Goal: Task Accomplishment & Management: Complete application form

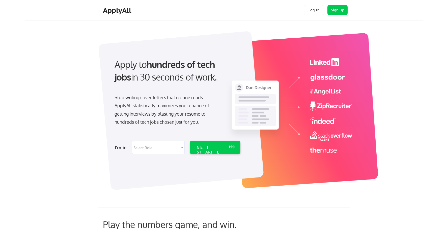
click at [182, 147] on select "Select Role Software Engineering Product Management Customer Success Sales UI/U…" at bounding box center [158, 147] width 52 height 13
select select ""marketing___comms""
click at [132, 141] on select "Select Role Software Engineering Product Management Customer Success Sales UI/U…" at bounding box center [158, 147] width 52 height 13
select select ""marketing___comms""
click at [212, 146] on div "GET STARTED" at bounding box center [210, 152] width 27 height 15
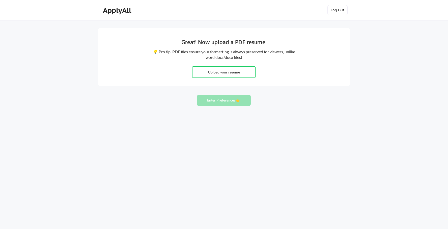
click at [232, 71] on input "file" at bounding box center [223, 72] width 63 height 11
type input "C:\fakepath\_brandon_akers_resume2025 (4).docx"
click at [225, 100] on button "Enter Preferences 👉" at bounding box center [224, 100] width 54 height 11
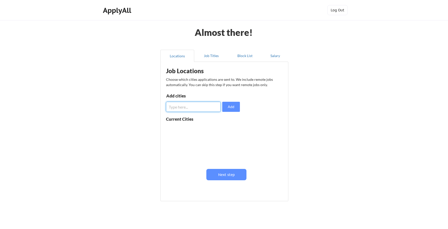
click at [197, 106] on input "input" at bounding box center [193, 107] width 55 height 10
type input "Medford"
click at [232, 106] on button "Add" at bounding box center [231, 107] width 18 height 10
click at [192, 107] on input "input" at bounding box center [193, 107] width 55 height 10
type input "Grants Pass"
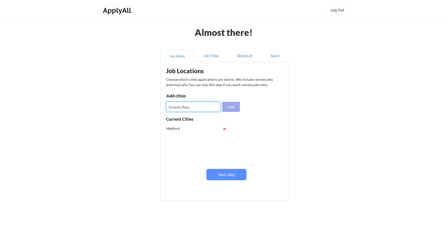
click at [232, 106] on button "Add" at bounding box center [231, 107] width 18 height 10
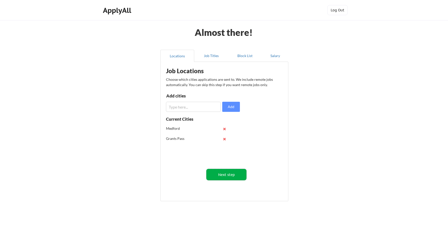
click at [227, 174] on button "Next step" at bounding box center [226, 174] width 40 height 11
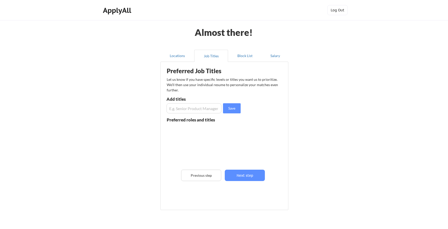
click at [189, 108] on input "input" at bounding box center [193, 108] width 55 height 10
click at [184, 110] on input "input" at bounding box center [193, 108] width 55 height 10
type input "District Manager"
click at [233, 109] on button "Save" at bounding box center [232, 108] width 18 height 10
click at [202, 107] on input "input" at bounding box center [193, 108] width 55 height 10
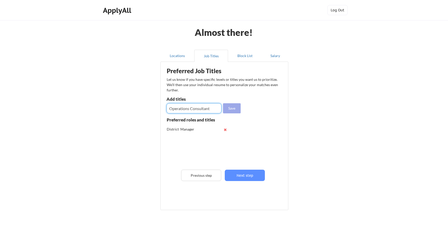
type input "Operations Consultant"
click at [235, 108] on button "Save" at bounding box center [232, 108] width 18 height 10
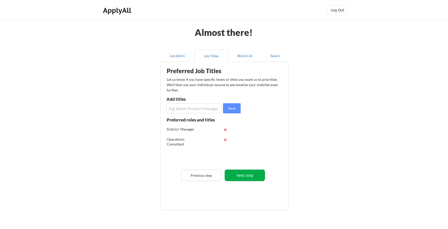
click at [254, 174] on button "Next step" at bounding box center [245, 174] width 40 height 11
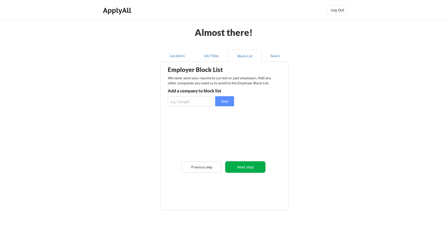
click at [248, 167] on button "Next step" at bounding box center [245, 166] width 40 height 11
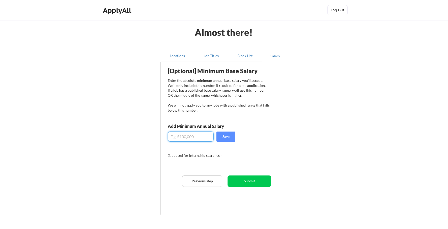
click at [180, 136] on input "input" at bounding box center [191, 136] width 46 height 10
type input "$120,000"
click at [228, 136] on button "Save" at bounding box center [225, 136] width 19 height 10
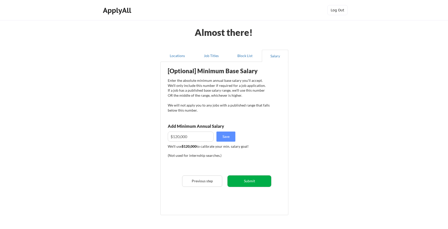
click at [249, 181] on button "Submit" at bounding box center [249, 180] width 44 height 11
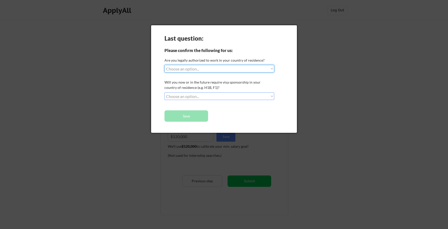
click at [271, 69] on select "Choose an option... Yes, I am a US Citizen Yes, I am a Canadian Citizen Yes, I …" at bounding box center [219, 69] width 110 height 8
select select ""yes__i_am_a_us_citizen""
click at [164, 65] on select "Choose an option... Yes, I am a US Citizen Yes, I am a Canadian Citizen Yes, I …" at bounding box center [219, 69] width 110 height 8
click at [271, 97] on select "Choose an option... No, I will not need sponsorship Yes, I will need sponsorship" at bounding box center [219, 96] width 110 height 8
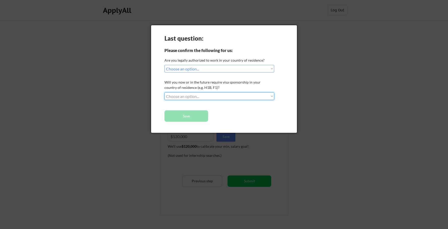
select select ""no__i_will_not_need_sponsorship""
click at [164, 92] on select "Choose an option... No, I will not need sponsorship Yes, I will need sponsorship" at bounding box center [219, 96] width 110 height 8
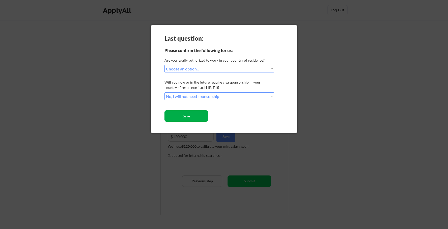
click at [195, 117] on button "Save" at bounding box center [186, 115] width 44 height 11
